Goal: Find specific page/section: Find specific page/section

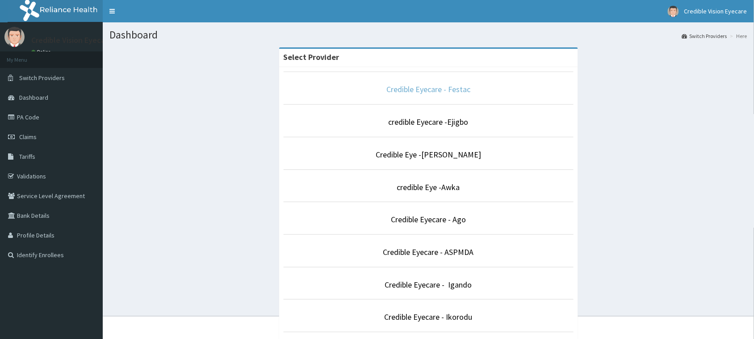
click at [456, 91] on link "Credible Eyecare - Festac" at bounding box center [428, 89] width 84 height 10
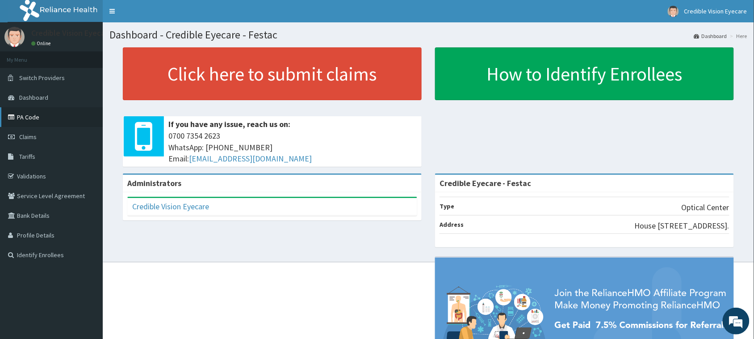
click at [50, 120] on link "PA Code" at bounding box center [51, 117] width 103 height 20
click at [48, 155] on link "Tariffs" at bounding box center [51, 157] width 103 height 20
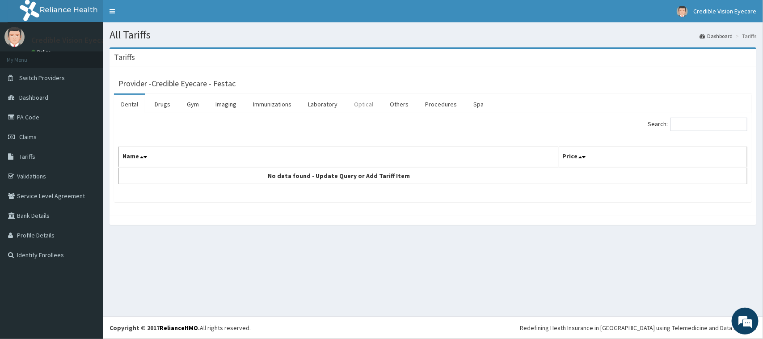
click at [365, 101] on link "Optical" at bounding box center [364, 104] width 34 height 19
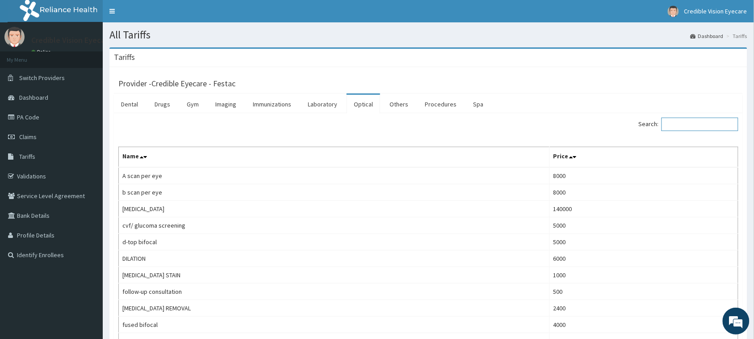
click at [693, 124] on input "Search:" at bounding box center [700, 124] width 77 height 13
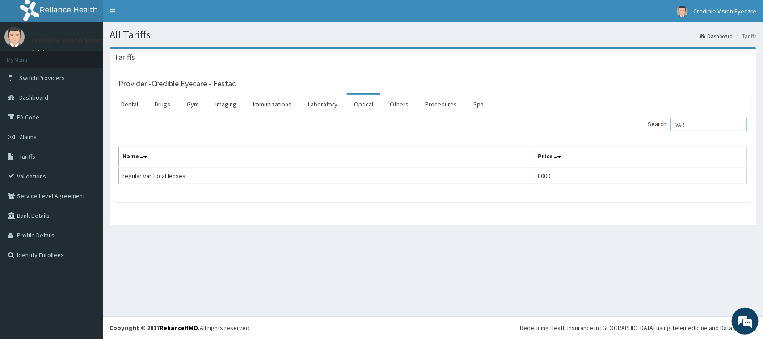
type input "VAR"
